Goal: Navigation & Orientation: Understand site structure

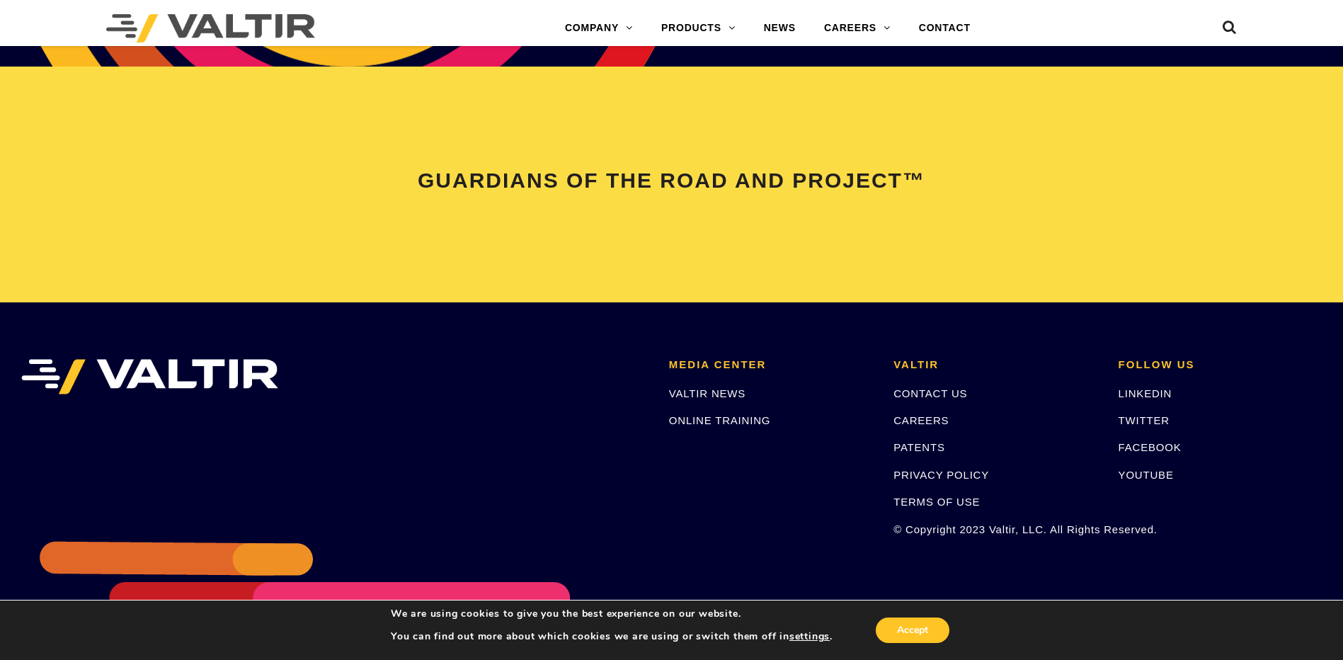
scroll to position [2915, 0]
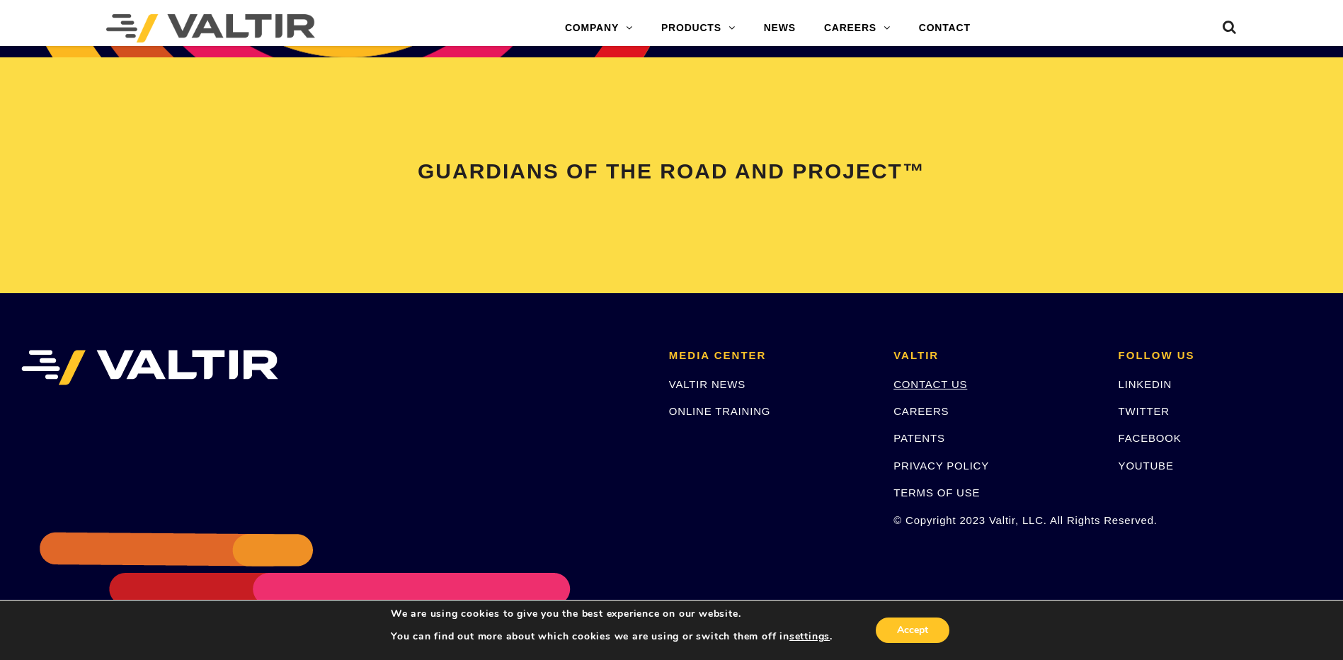
click at [932, 386] on link "CONTACT US" at bounding box center [930, 384] width 74 height 12
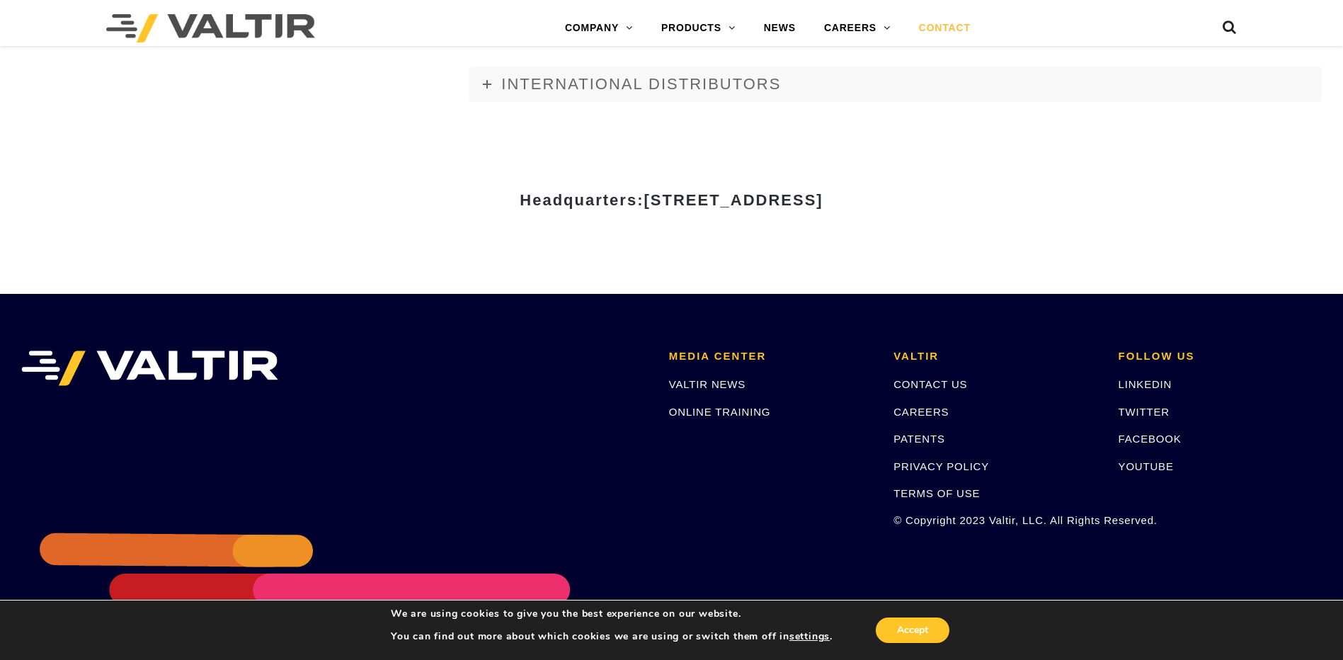
scroll to position [1954, 0]
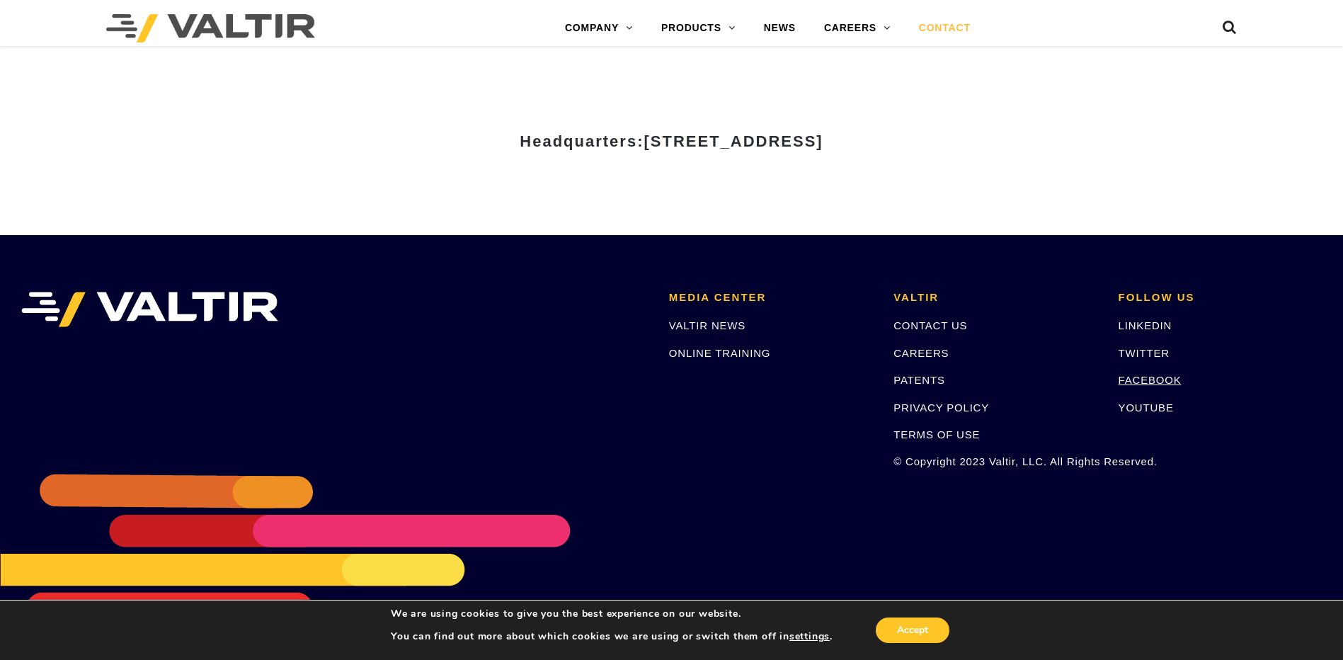
click at [1158, 377] on link "FACEBOOK" at bounding box center [1149, 380] width 63 height 12
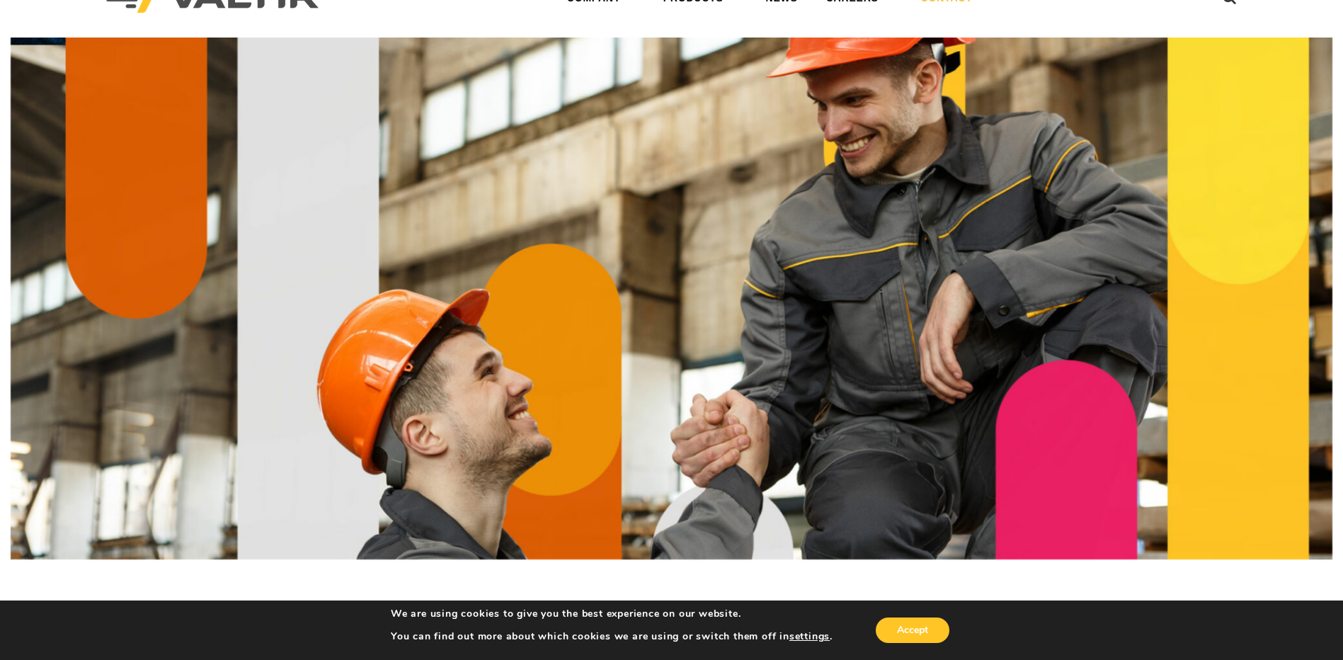
scroll to position [0, 0]
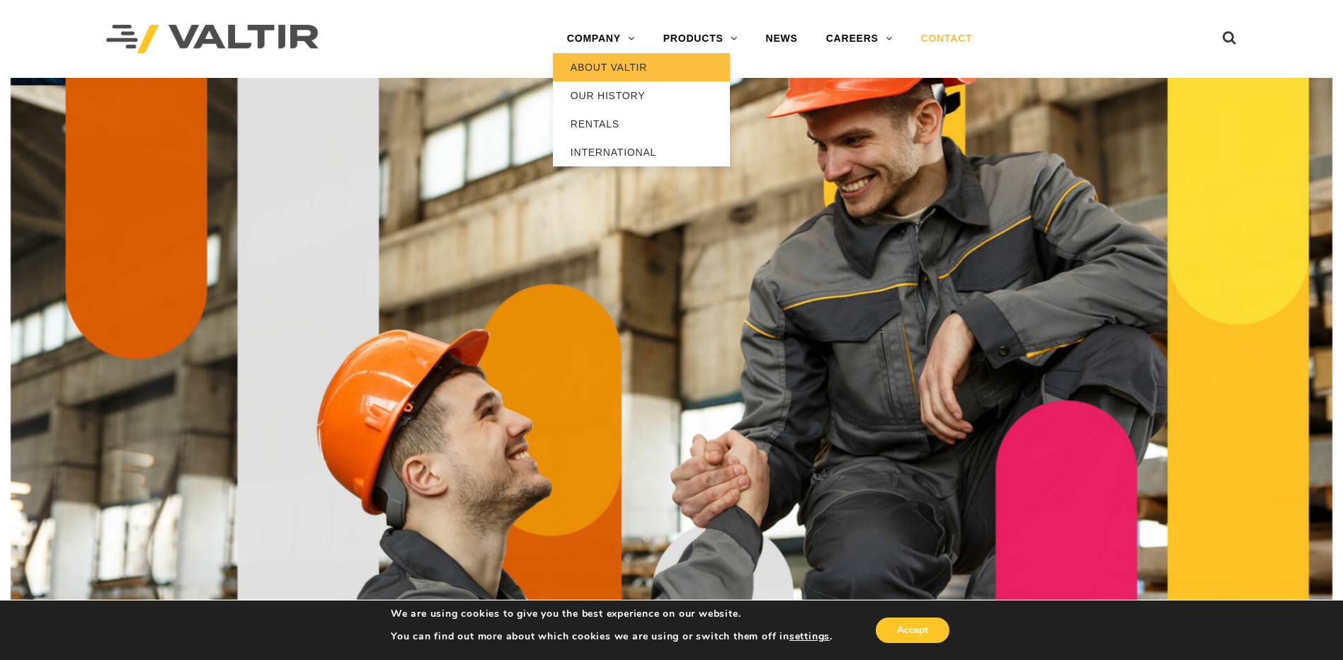
click at [595, 69] on link "ABOUT VALTIR" at bounding box center [641, 67] width 177 height 28
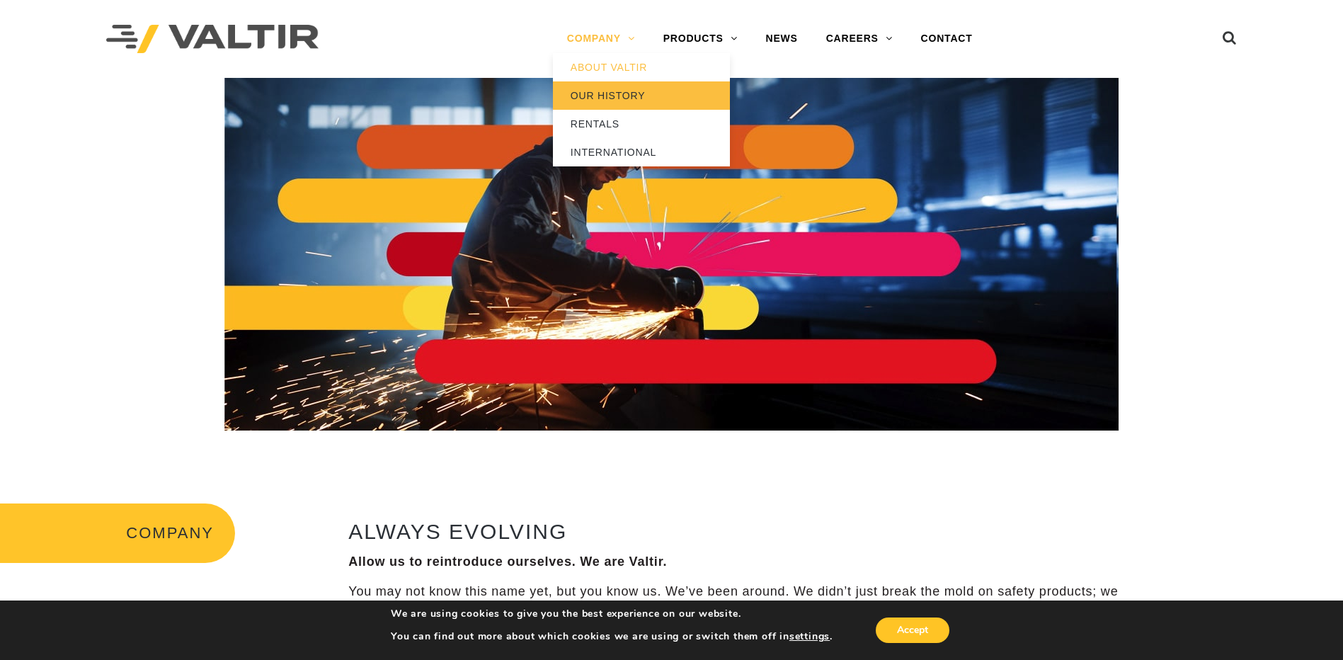
click at [604, 83] on link "OUR HISTORY" at bounding box center [641, 95] width 177 height 28
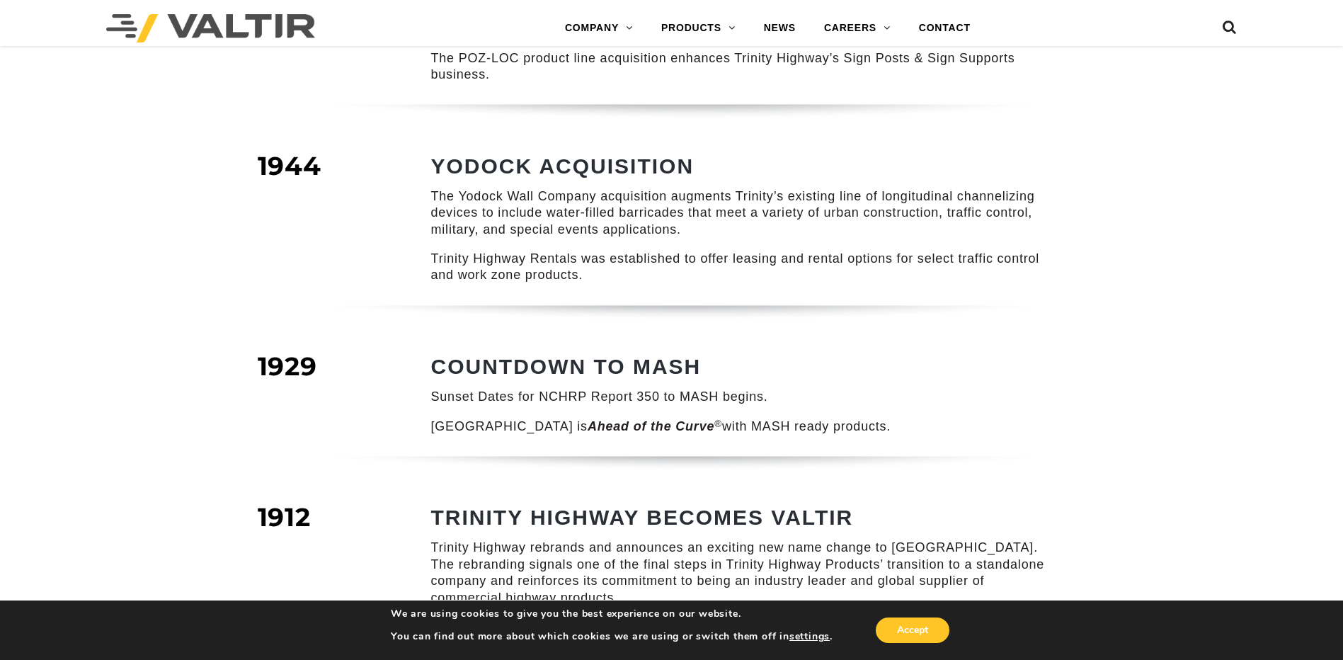
scroll to position [1688, 0]
